Goal: Manage account settings

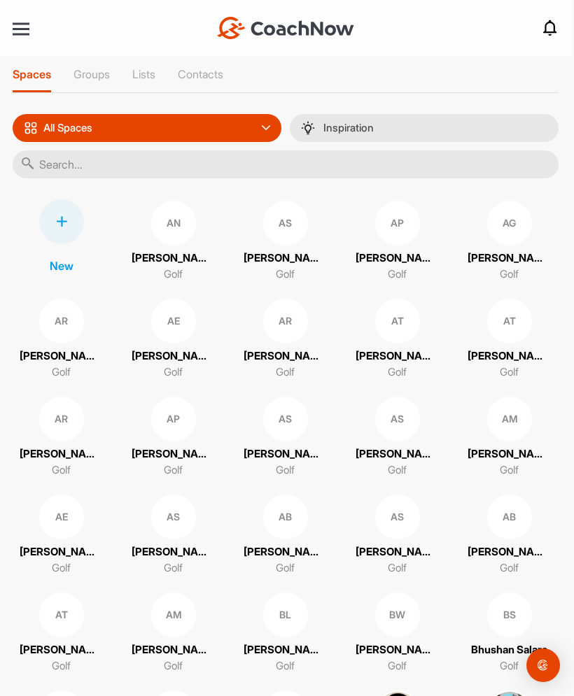
click at [13, 30] on div at bounding box center [21, 29] width 17 height 2
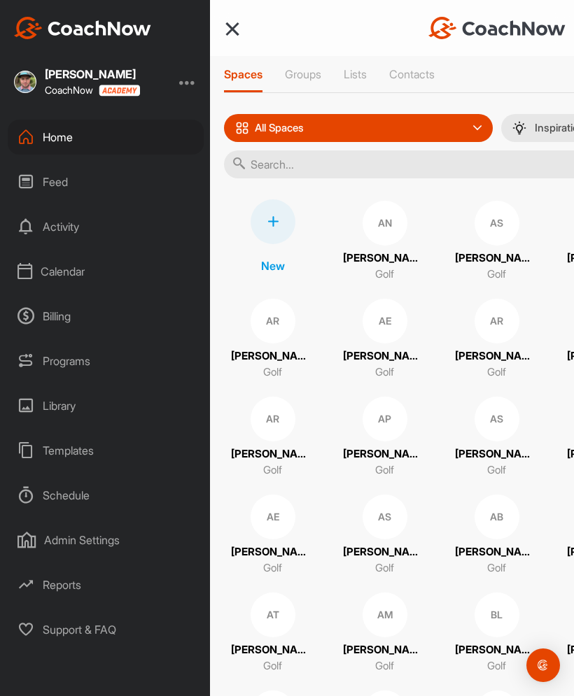
click at [53, 277] on div "Calendar" at bounding box center [106, 271] width 196 height 35
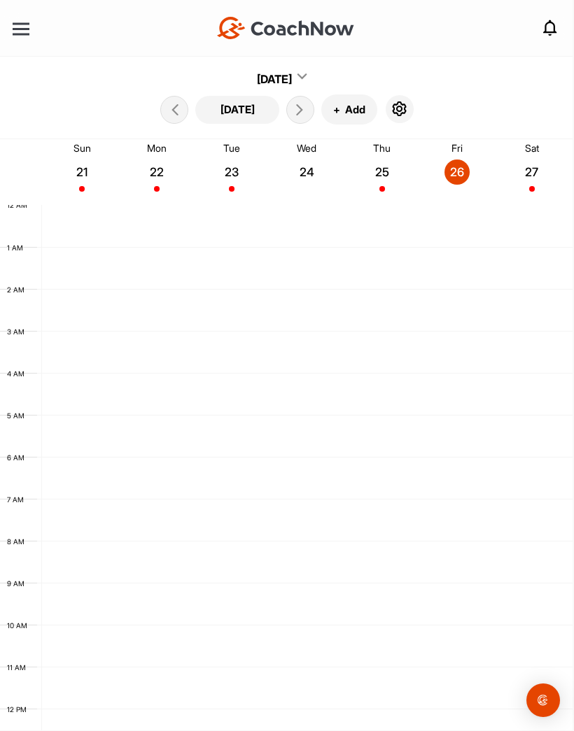
scroll to position [242, 0]
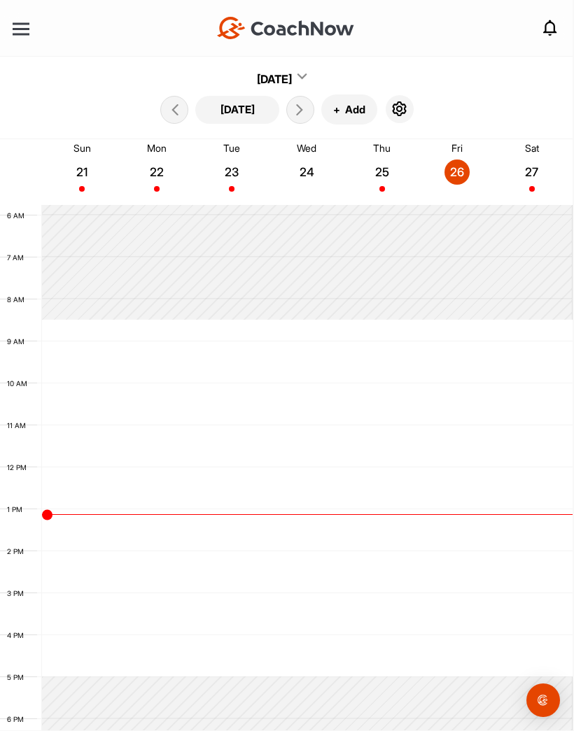
click at [407, 109] on icon "button" at bounding box center [399, 109] width 17 height 17
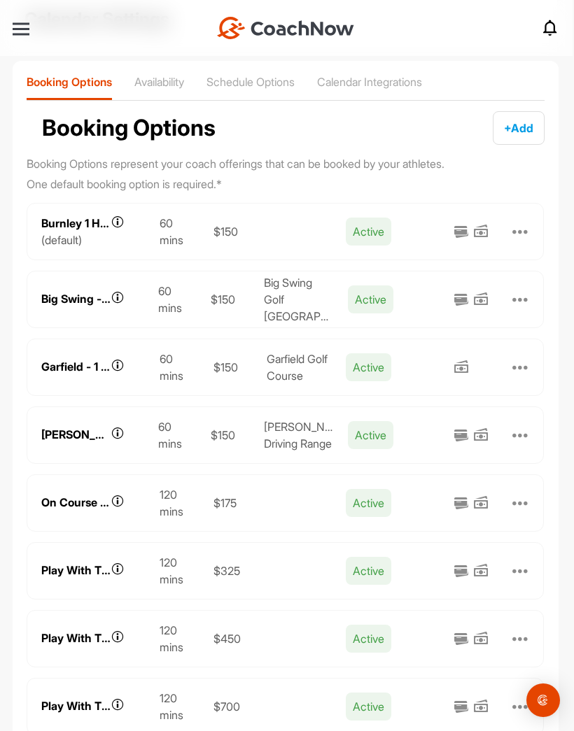
scroll to position [82, 0]
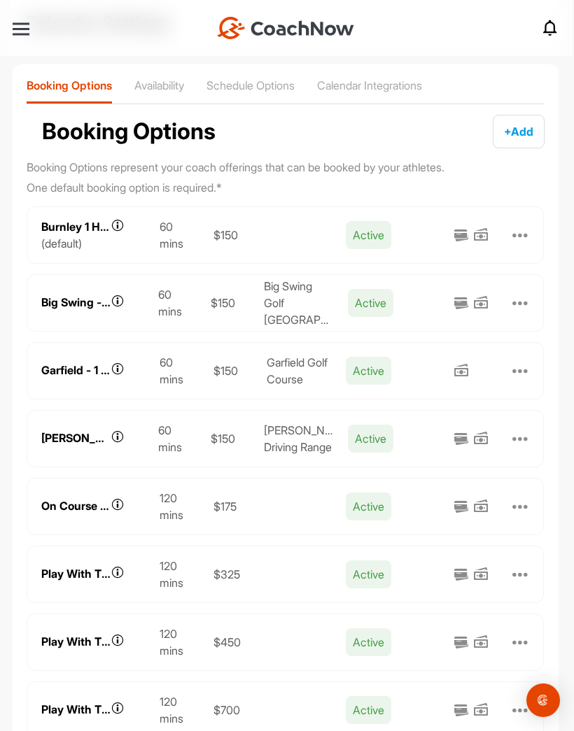
click at [13, 28] on div at bounding box center [21, 29] width 17 height 2
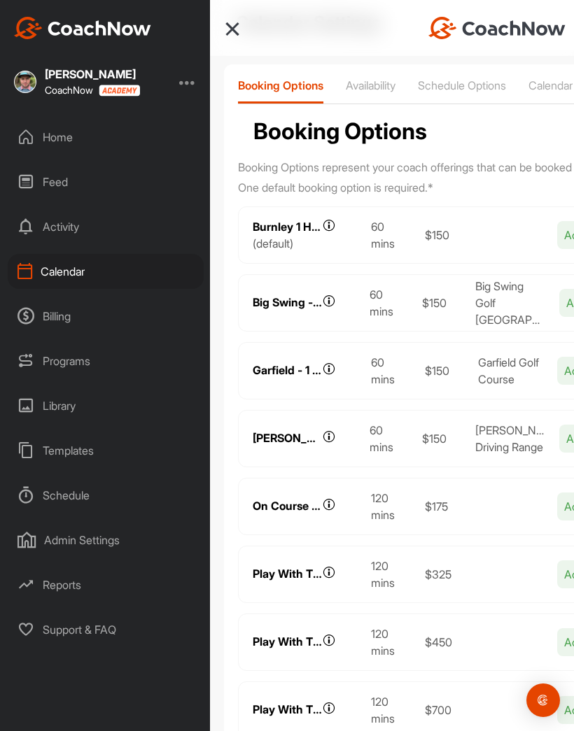
click at [50, 328] on div "Billing" at bounding box center [106, 316] width 196 height 35
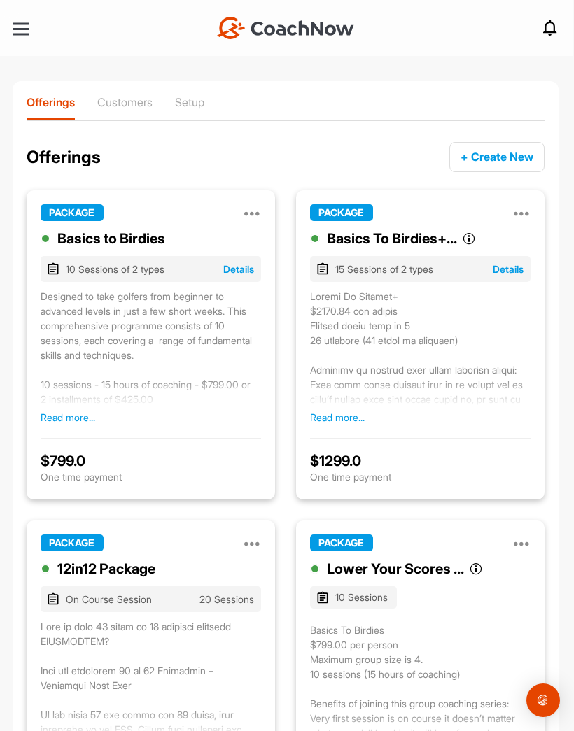
scroll to position [-1, 0]
click at [16, 31] on div at bounding box center [21, 29] width 17 height 10
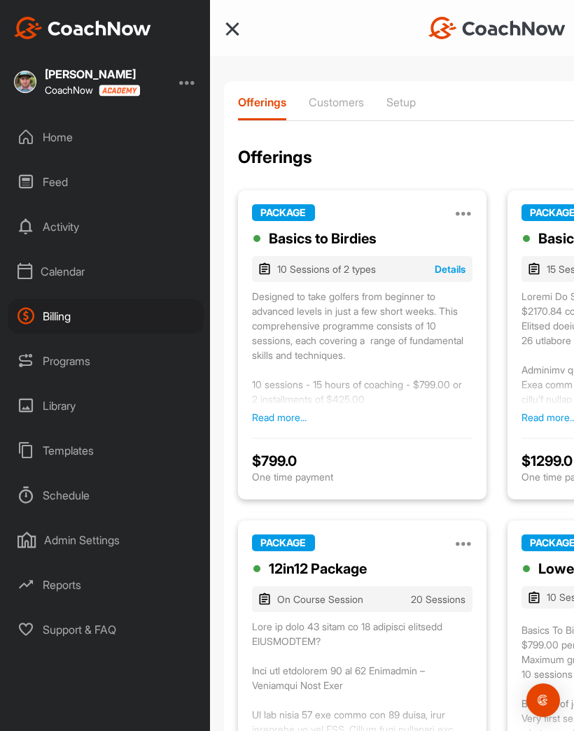
click at [188, 90] on div at bounding box center [187, 81] width 17 height 17
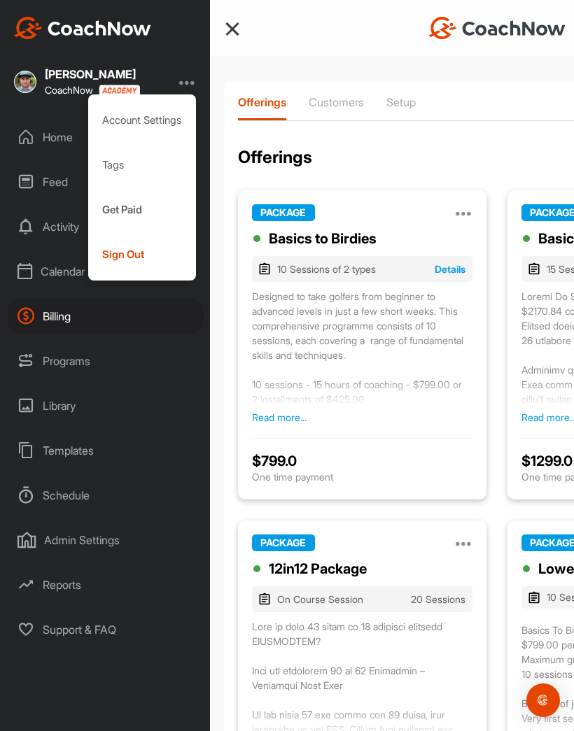
click at [106, 254] on div "Sign Out" at bounding box center [142, 254] width 108 height 45
